Goal: Task Accomplishment & Management: Use online tool/utility

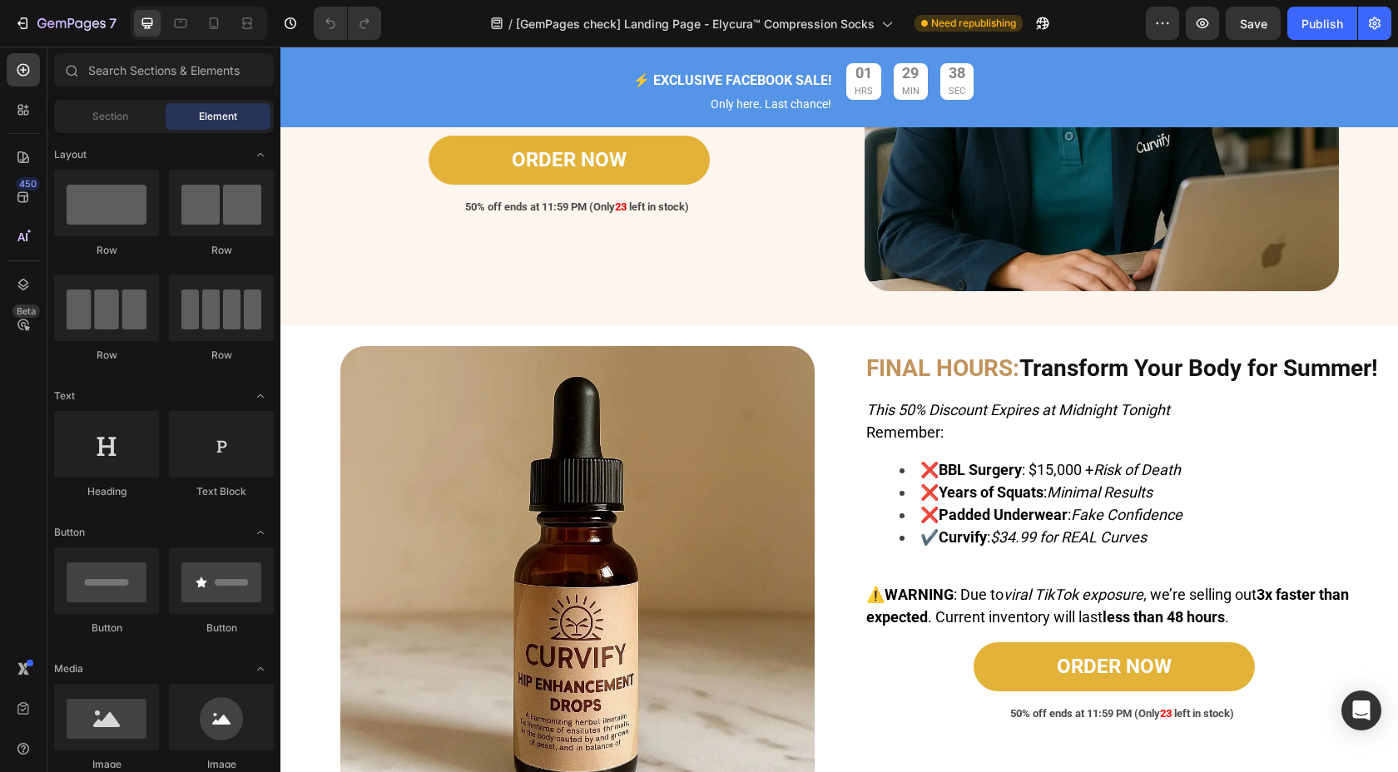
scroll to position [6710, 0]
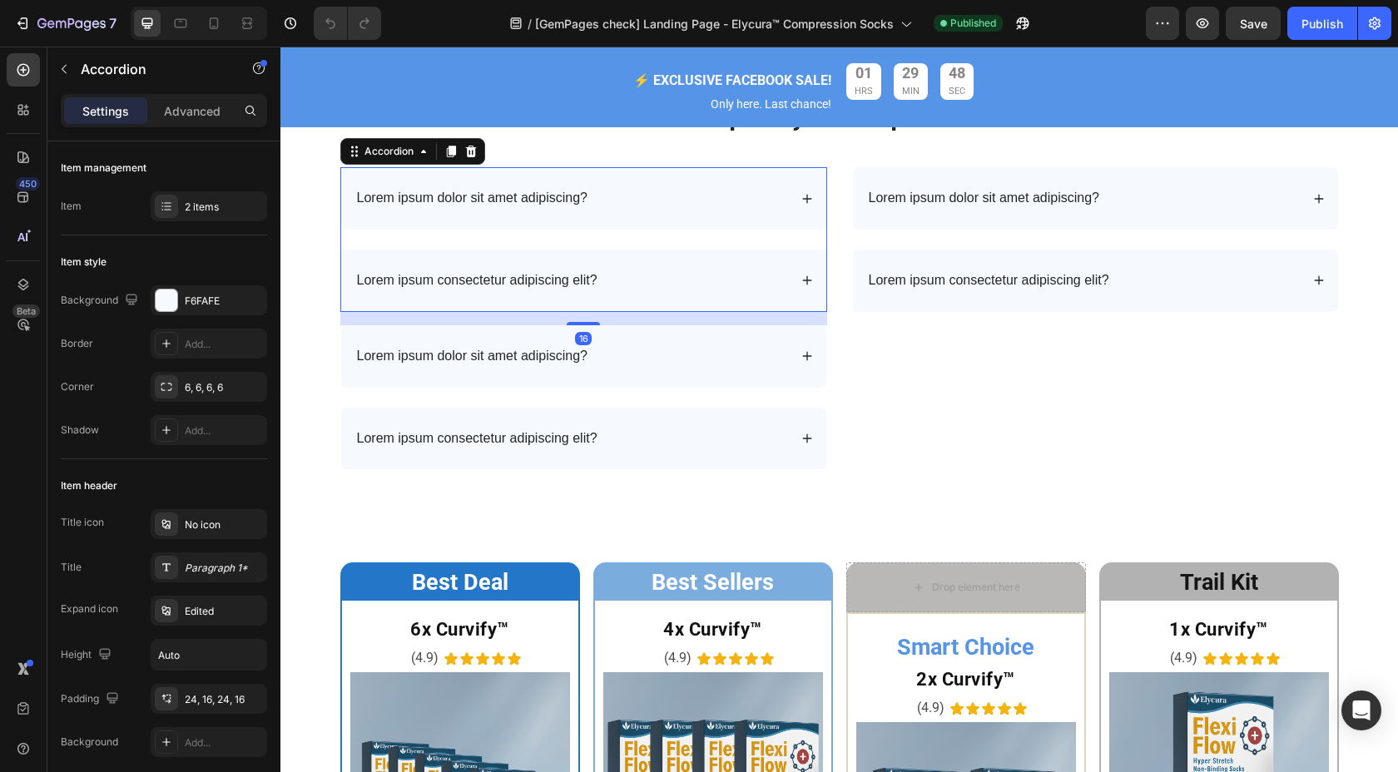
scroll to position [4326, 0]
click at [414, 329] on div "Lorem ipsum dolor sit amet adipiscing?" at bounding box center [583, 356] width 485 height 62
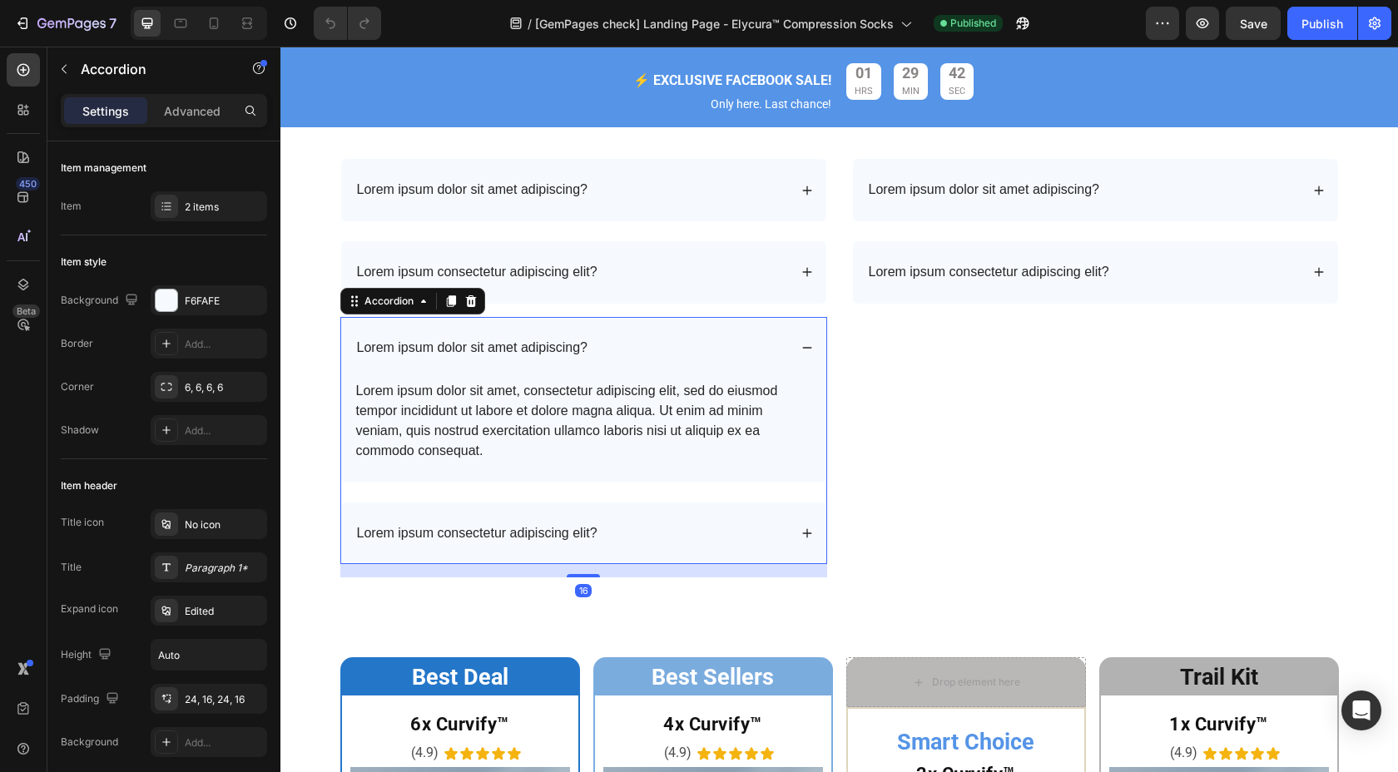
scroll to position [4334, 0]
click at [557, 517] on div "Lorem ipsum consectetur adipiscing elit?" at bounding box center [583, 534] width 485 height 62
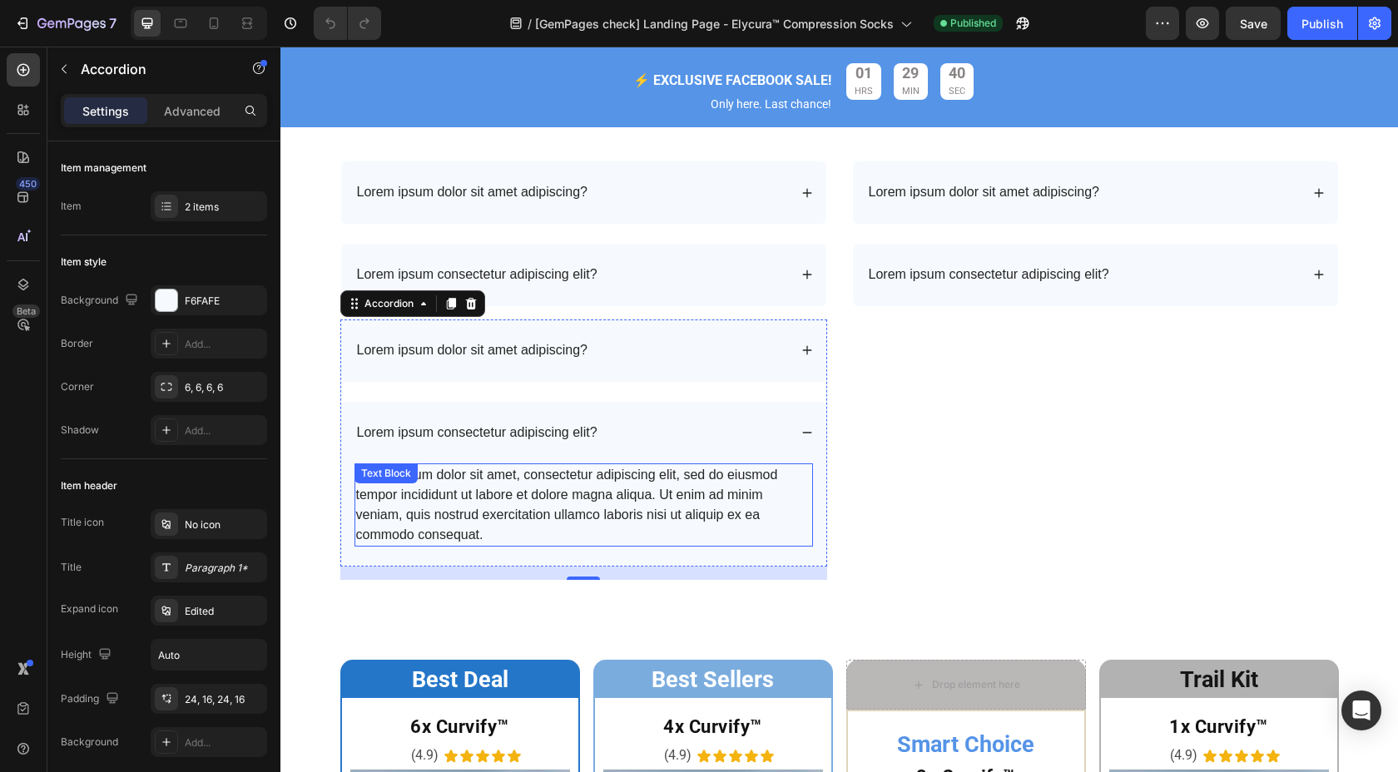
scroll to position [4332, 0]
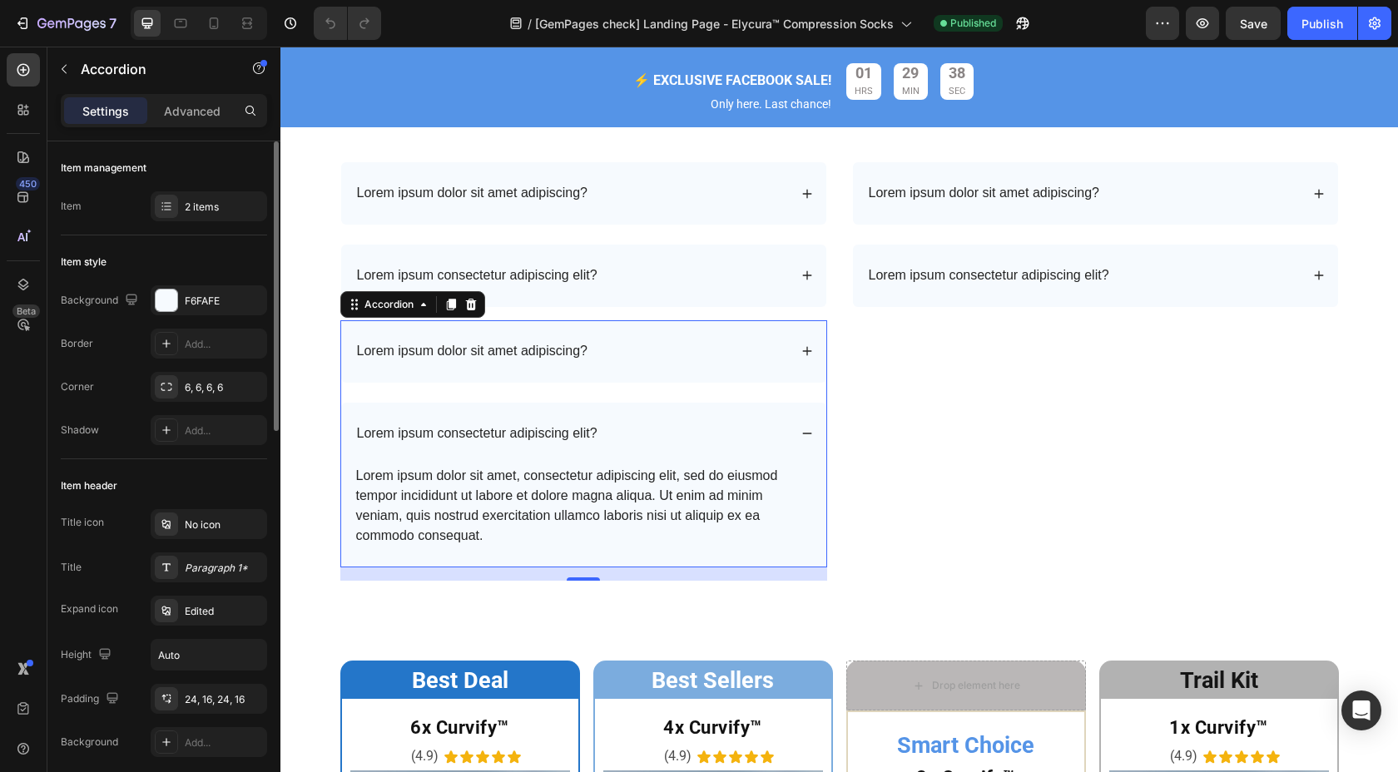
click at [175, 459] on div "Item management Item 2 items" at bounding box center [164, 636] width 206 height 355
click at [185, 202] on div "2 items" at bounding box center [224, 207] width 78 height 15
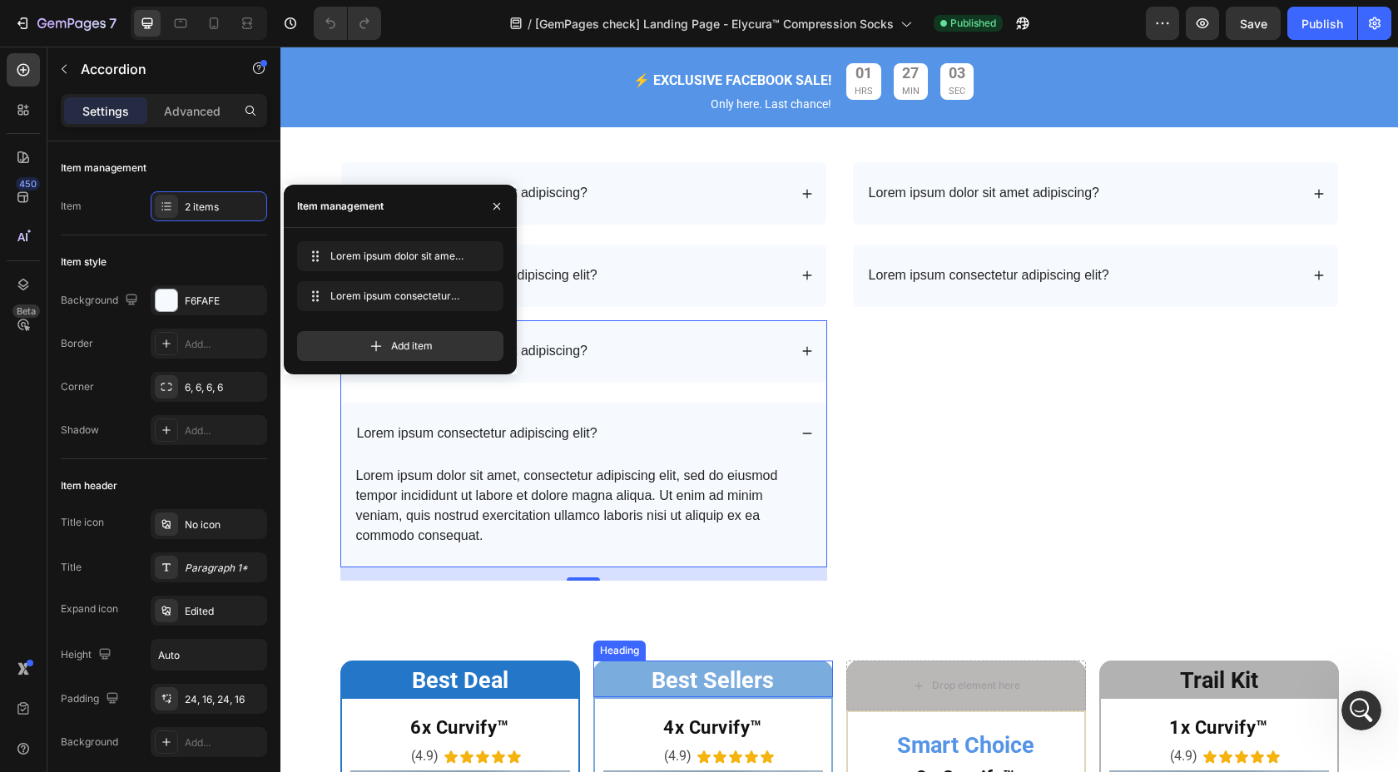
scroll to position [0, 0]
click at [483, 299] on icon "button" at bounding box center [485, 296] width 8 height 10
click at [491, 209] on icon "button" at bounding box center [496, 206] width 13 height 13
